Goal: Transaction & Acquisition: Purchase product/service

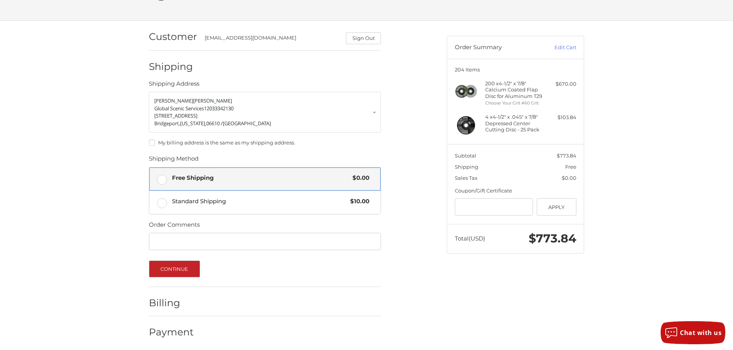
scroll to position [42, 0]
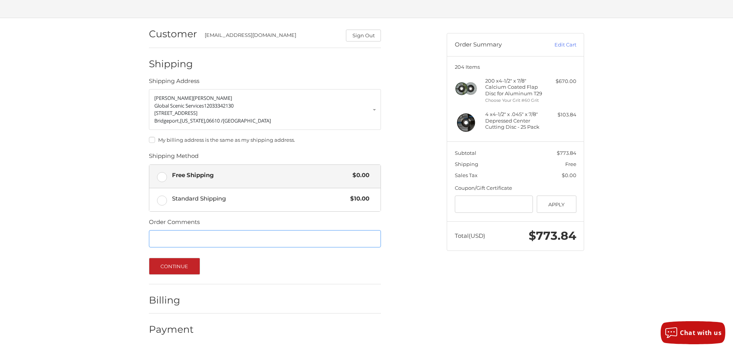
click at [208, 236] on input "Order Comments" at bounding box center [265, 238] width 232 height 17
paste input "*******"
type input "*********"
click at [192, 261] on button "Continue" at bounding box center [174, 266] width 51 height 17
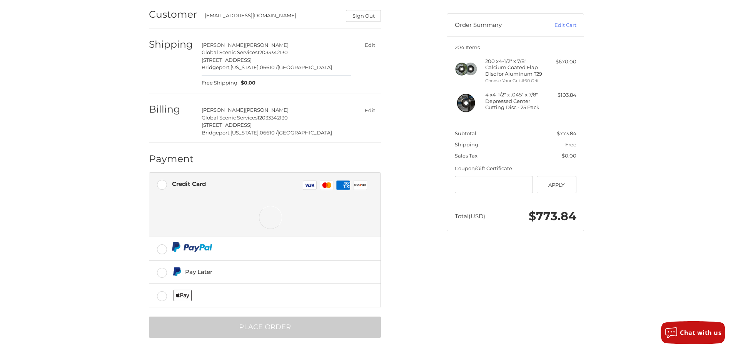
scroll to position [67, 0]
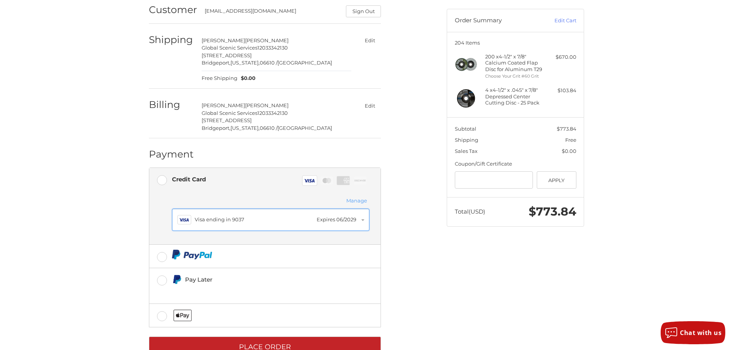
click at [299, 216] on div "Visa ending in 9037" at bounding box center [254, 220] width 118 height 8
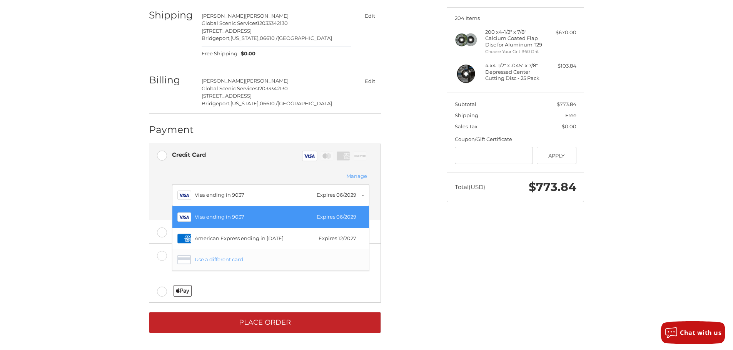
click at [231, 260] on div "Use a different card" at bounding box center [277, 260] width 165 height 8
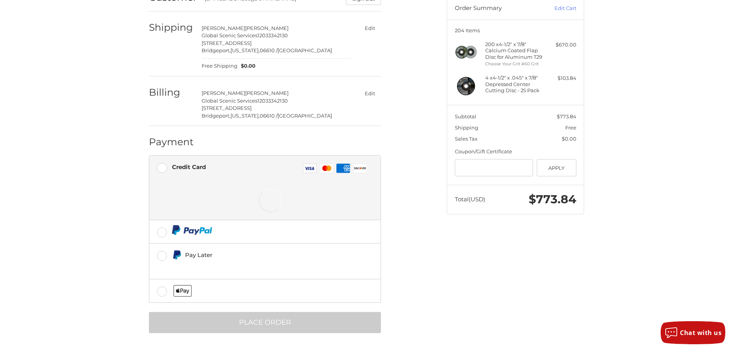
scroll to position [91, 0]
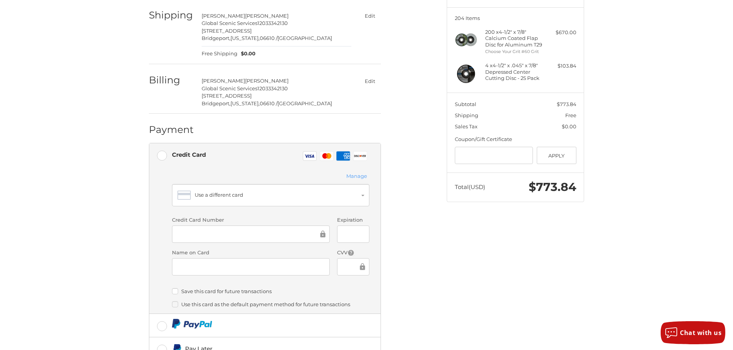
click at [221, 227] on div at bounding box center [251, 234] width 158 height 17
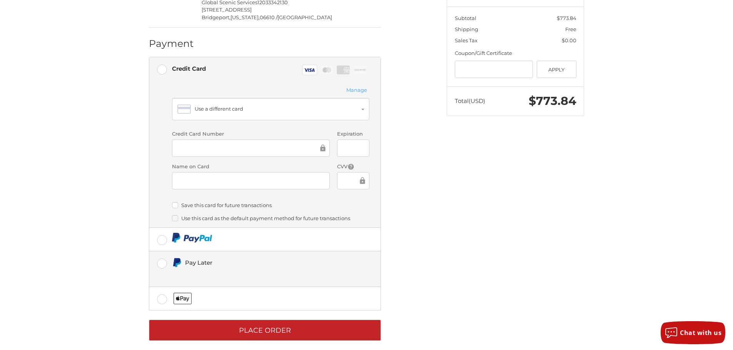
scroll to position [185, 0]
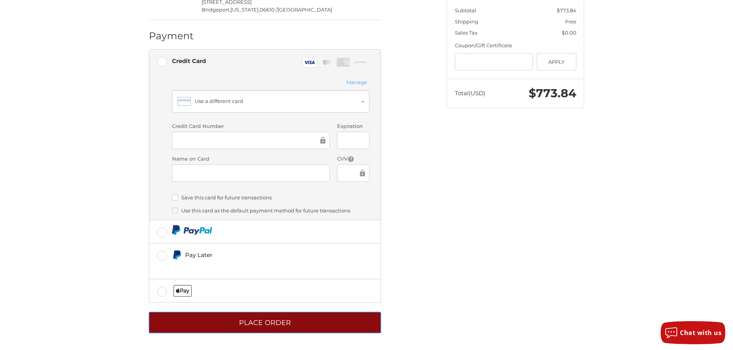
click at [274, 328] on button "Place Order" at bounding box center [265, 322] width 232 height 21
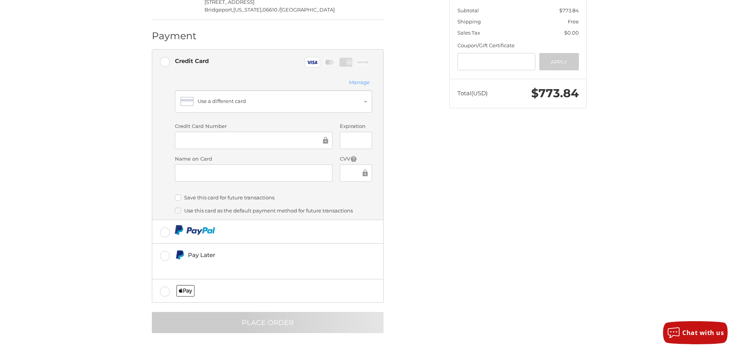
scroll to position [0, 0]
